Goal: Transaction & Acquisition: Purchase product/service

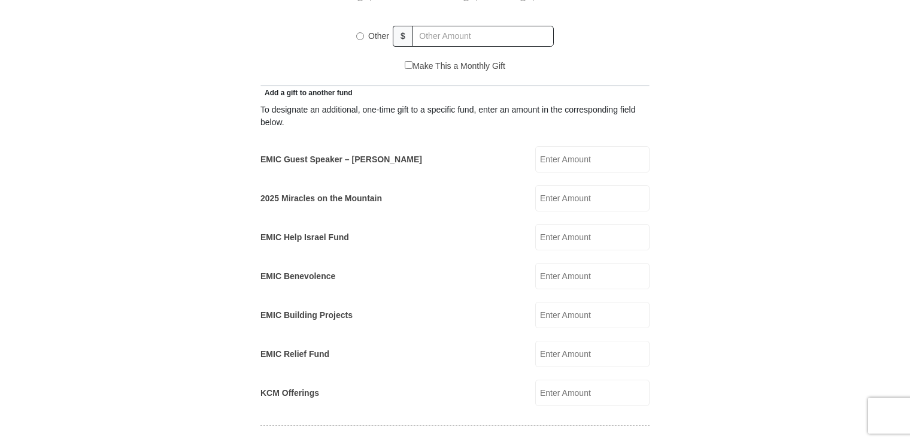
scroll to position [618, 0]
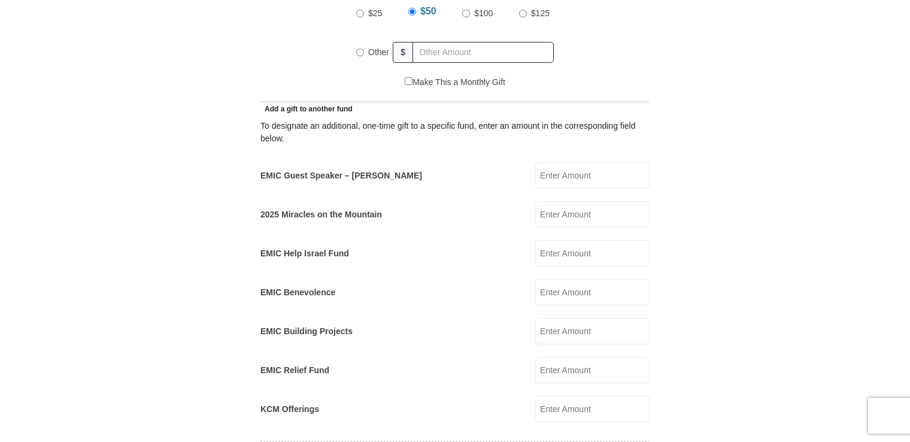
click at [565, 162] on input "EMIC Guest Speaker – [PERSON_NAME]" at bounding box center [592, 175] width 114 height 26
type input "50.00"
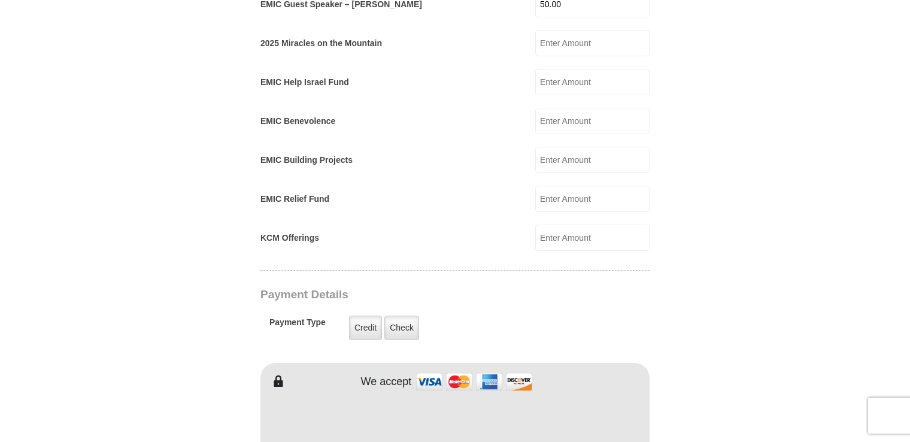
scroll to position [889, 0]
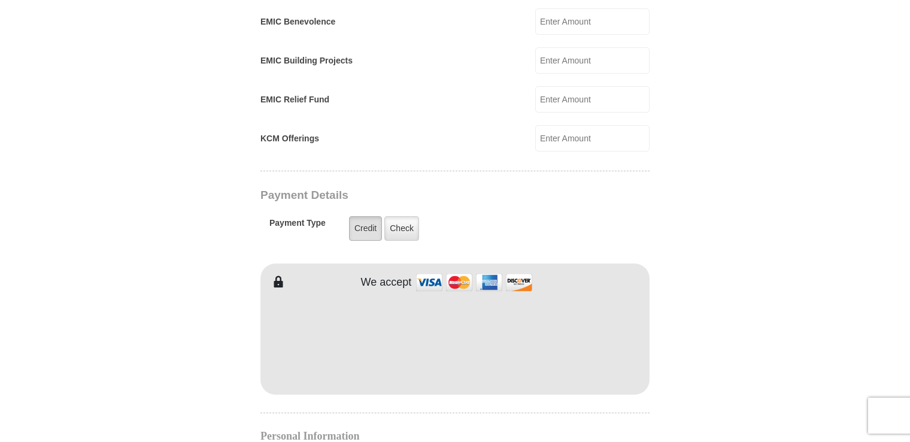
click at [356, 216] on label "Credit" at bounding box center [365, 228] width 33 height 25
click at [0, 0] on input "Credit" at bounding box center [0, 0] width 0 height 0
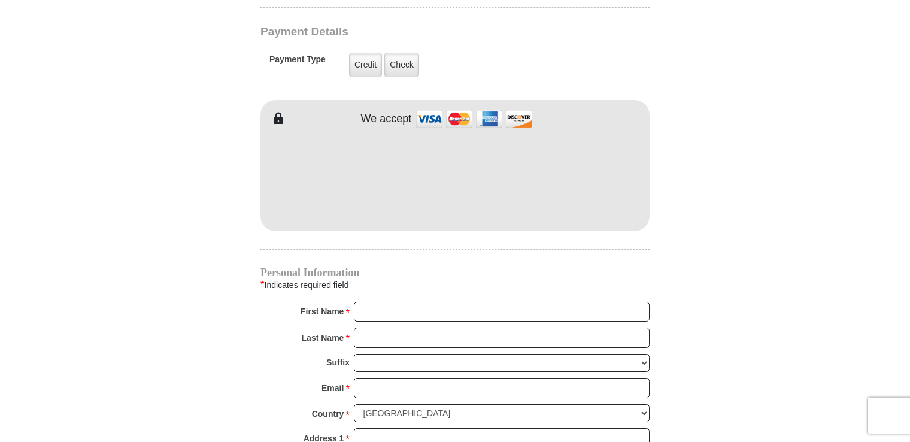
scroll to position [1089, 0]
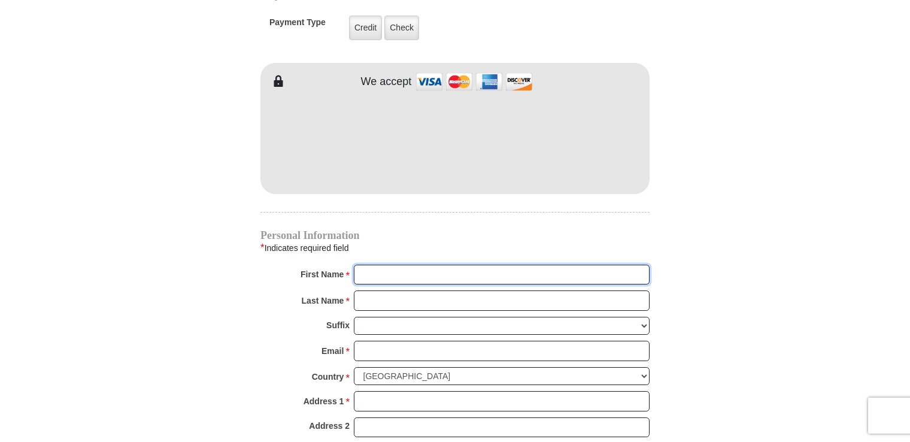
click at [386, 265] on input "First Name *" at bounding box center [502, 275] width 296 height 20
type input "Carrie or Mable"
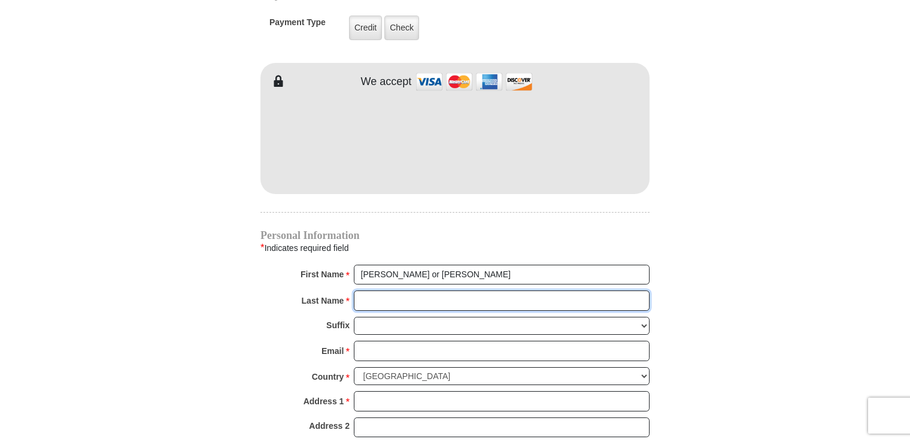
type input "Spry"
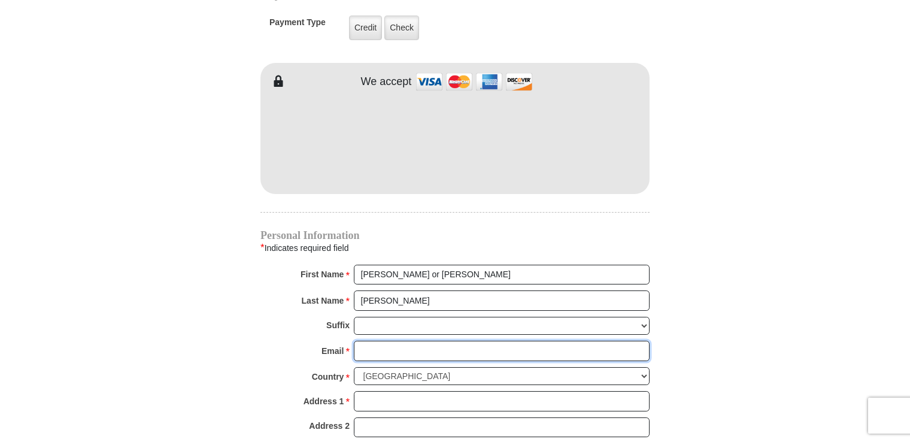
type input "spryc@bellsouth.net"
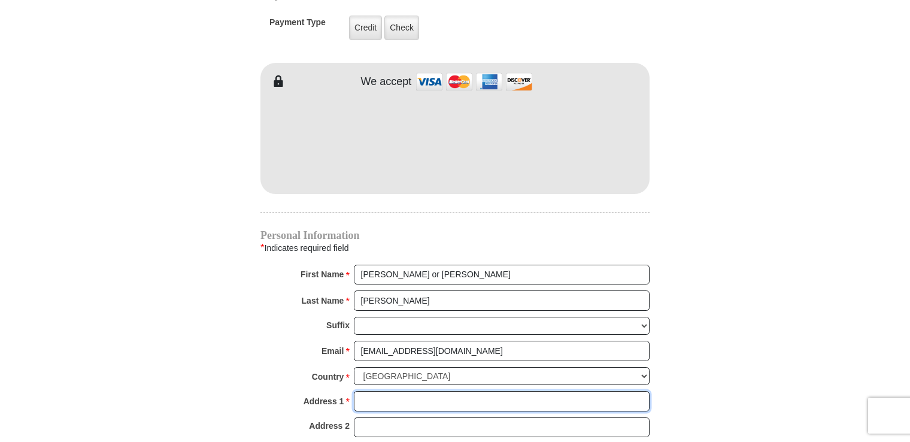
type input "3 Den Hague Court"
type input "Columbia"
select select "SC"
type input "29223"
type input "8036991194"
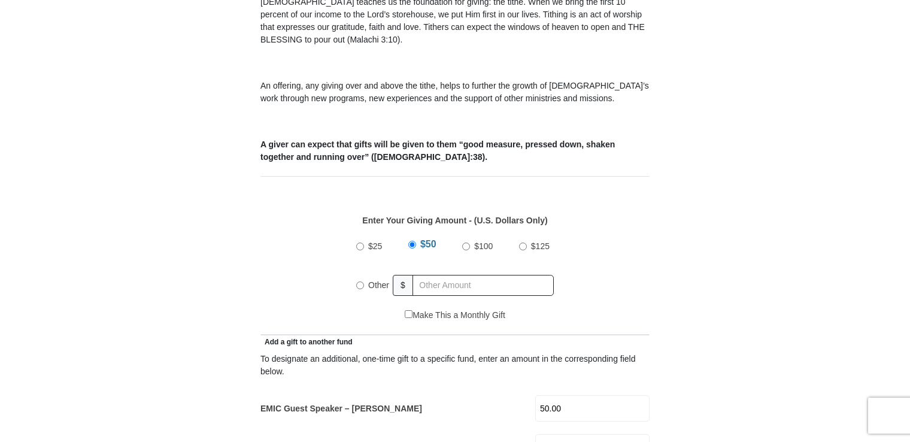
scroll to position [412, 0]
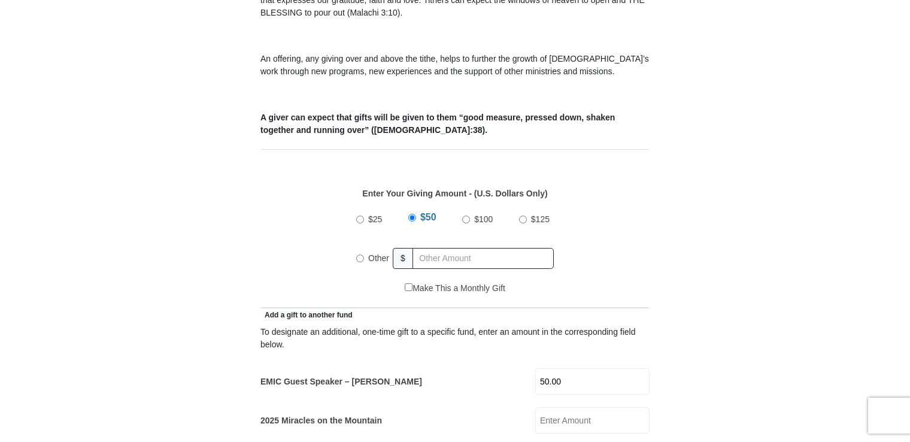
click at [361, 255] on input "Other" at bounding box center [360, 259] width 8 height 8
radio input "true"
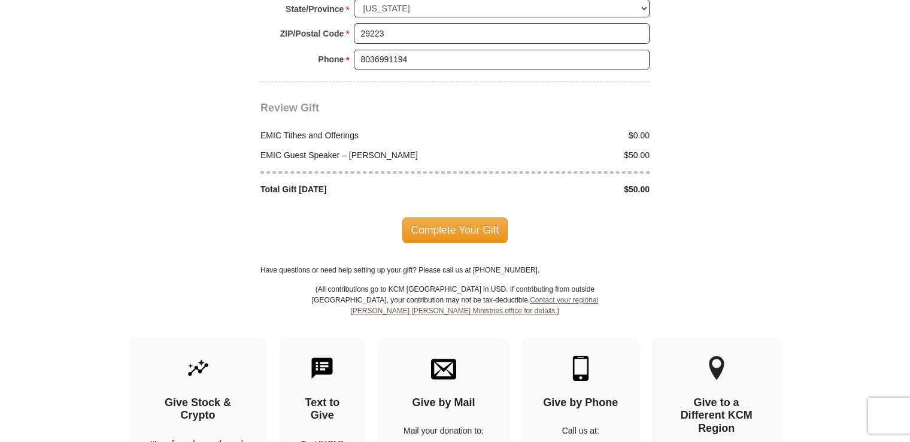
scroll to position [1571, 0]
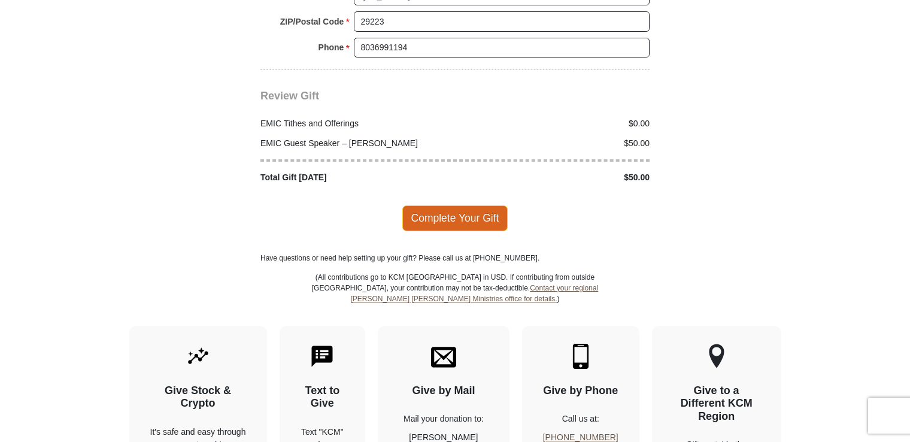
click at [471, 205] on span "Complete Your Gift" at bounding box center [455, 217] width 106 height 25
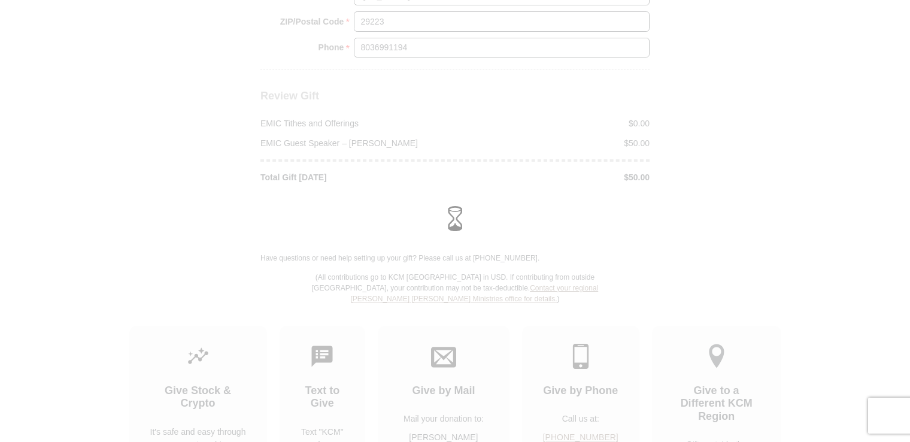
click at [471, 195] on div at bounding box center [455, 221] width 910 height 54
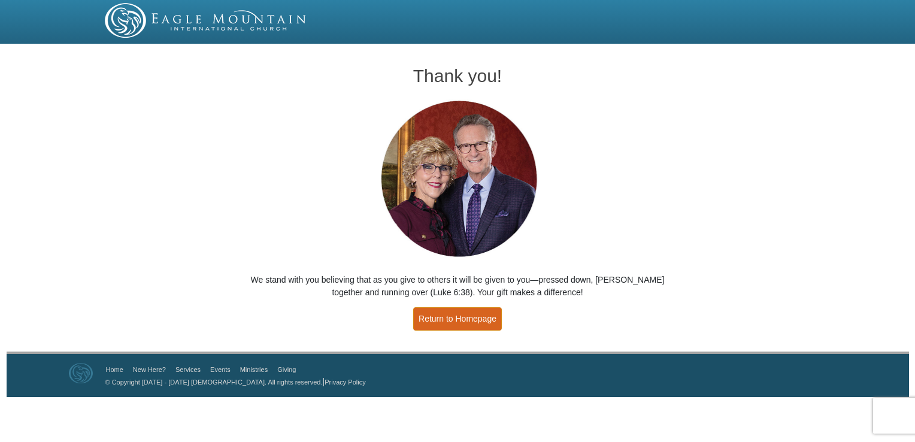
click at [484, 310] on link "Return to Homepage" at bounding box center [457, 318] width 89 height 23
